Goal: Information Seeking & Learning: Understand process/instructions

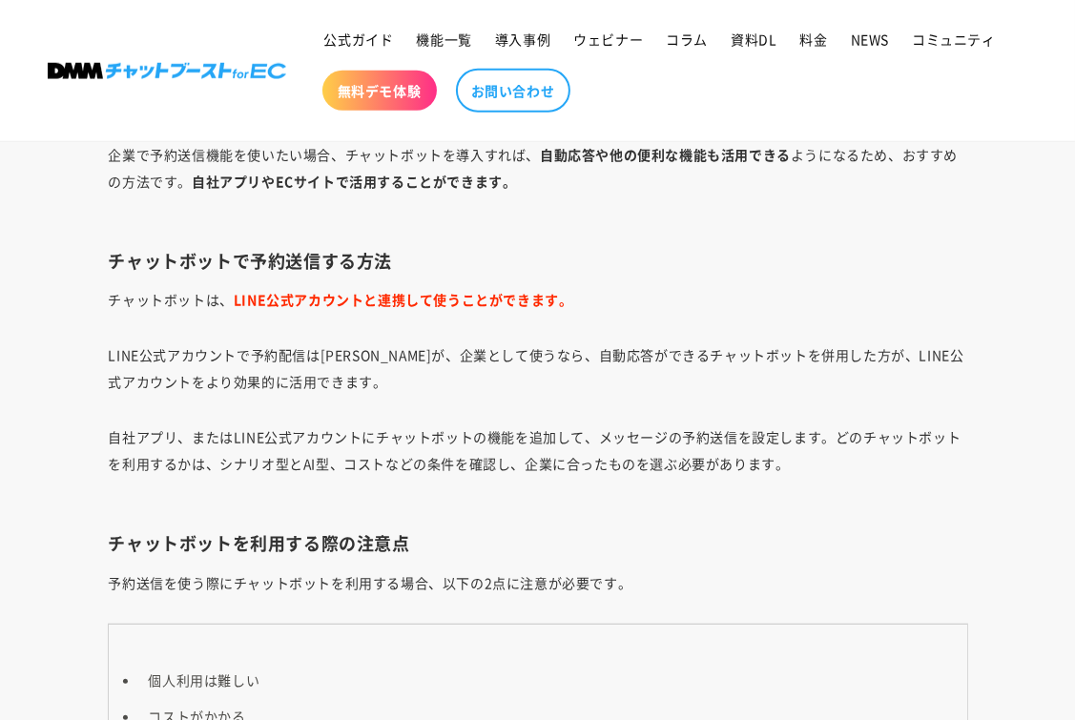
scroll to position [12015, 0]
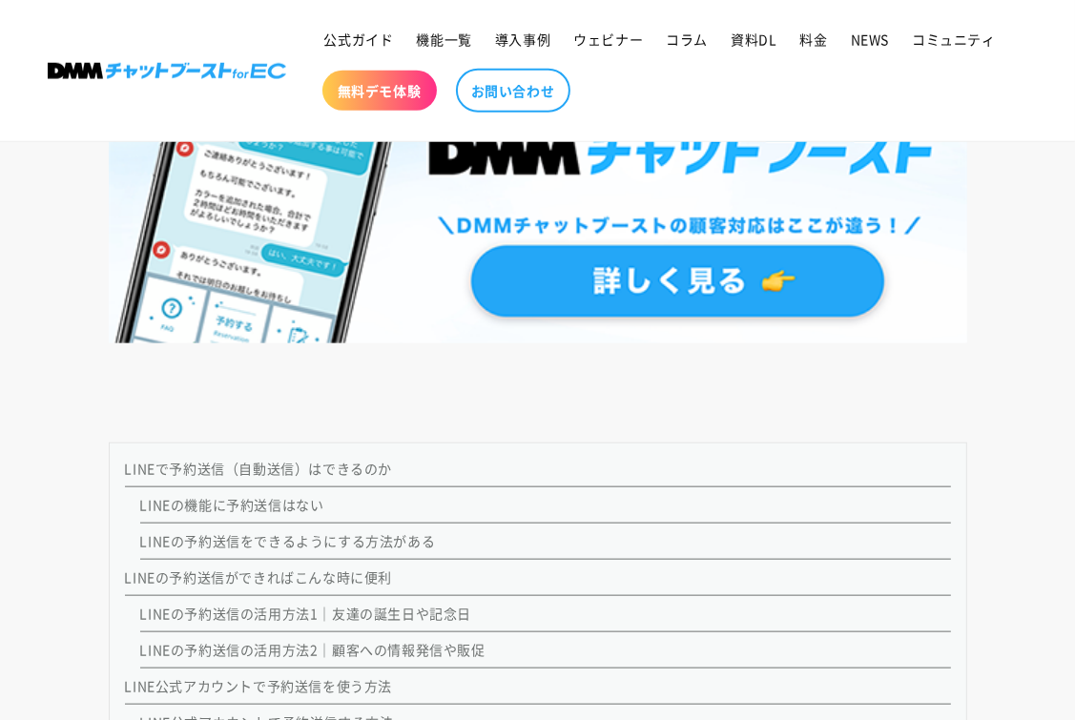
scroll to position [1526, 0]
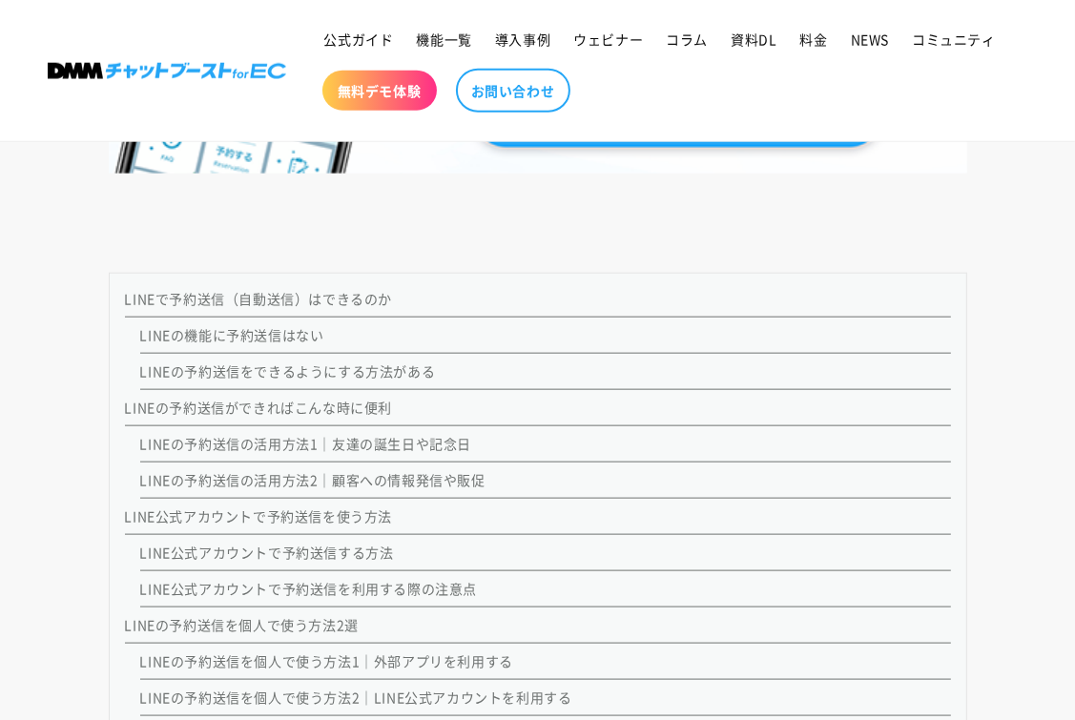
click at [294, 366] on link "LINEの予約送信をできるようにする方法がある" at bounding box center [288, 370] width 296 height 19
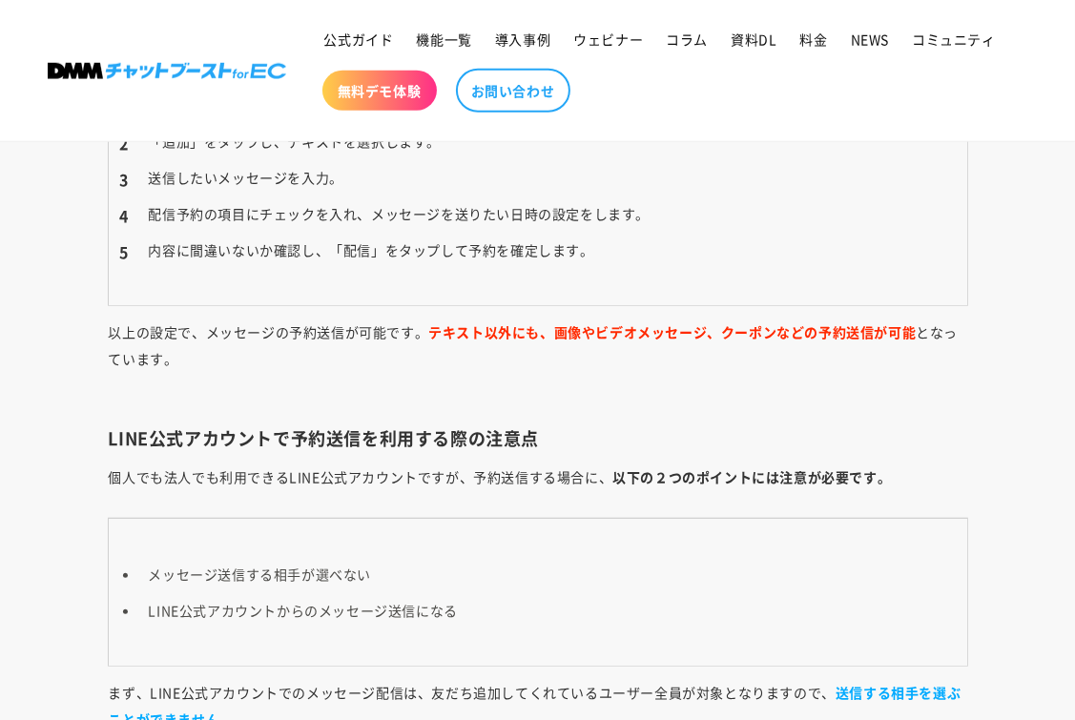
scroll to position [6558, 0]
